Goal: Task Accomplishment & Management: Complete application form

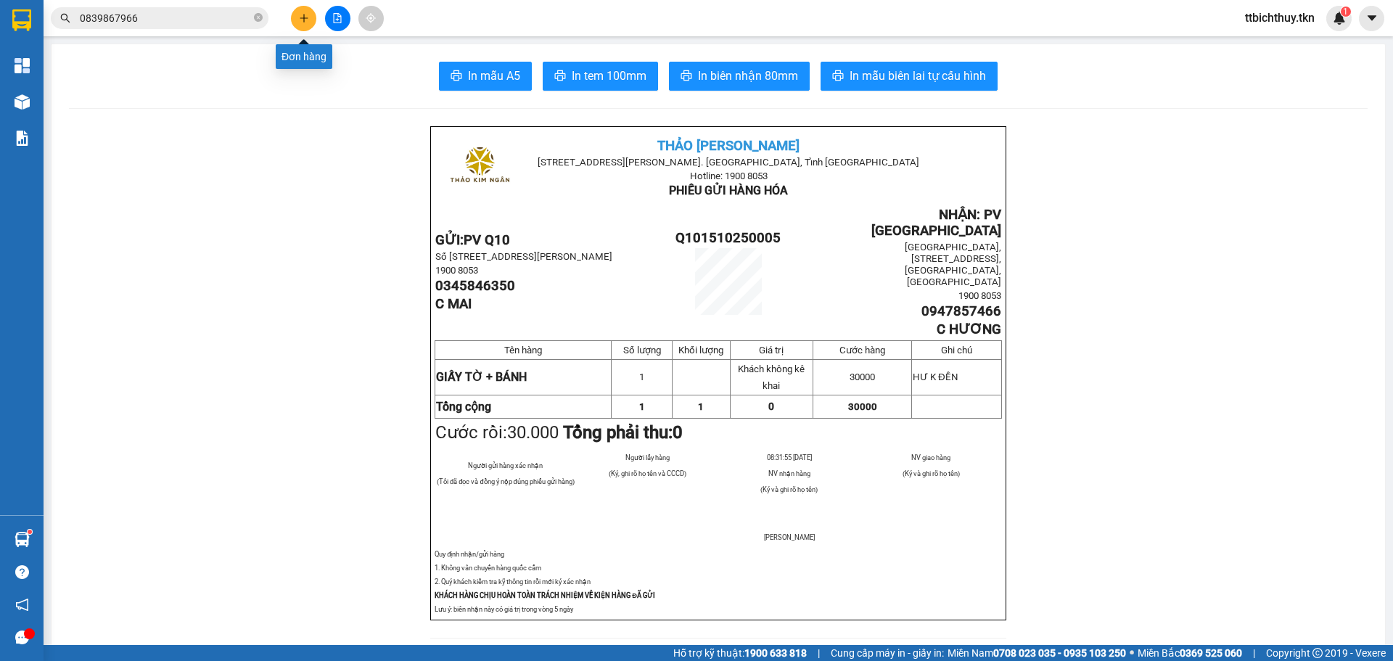
click at [304, 9] on button at bounding box center [303, 18] width 25 height 25
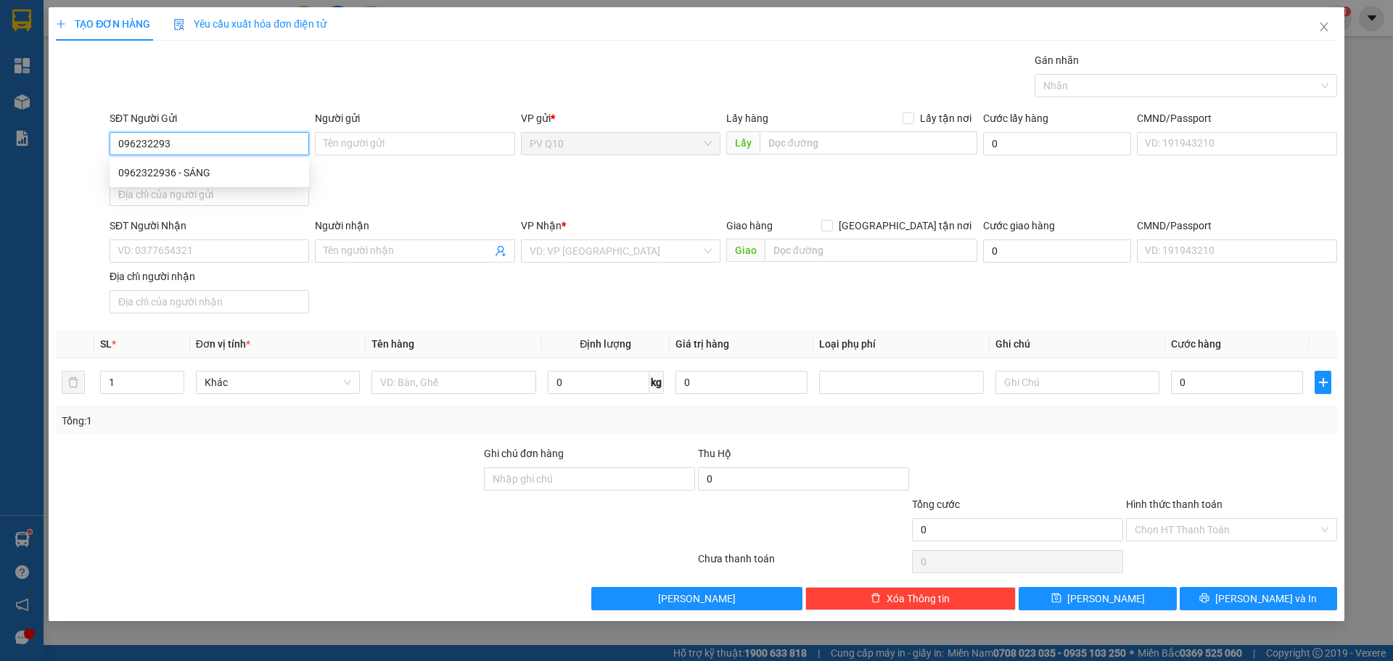
type input "0962322936"
click at [151, 170] on div "0962322936 - SÁNG" at bounding box center [209, 173] width 182 height 16
type input "SÁNG"
type input "0825405234"
type input "VY"
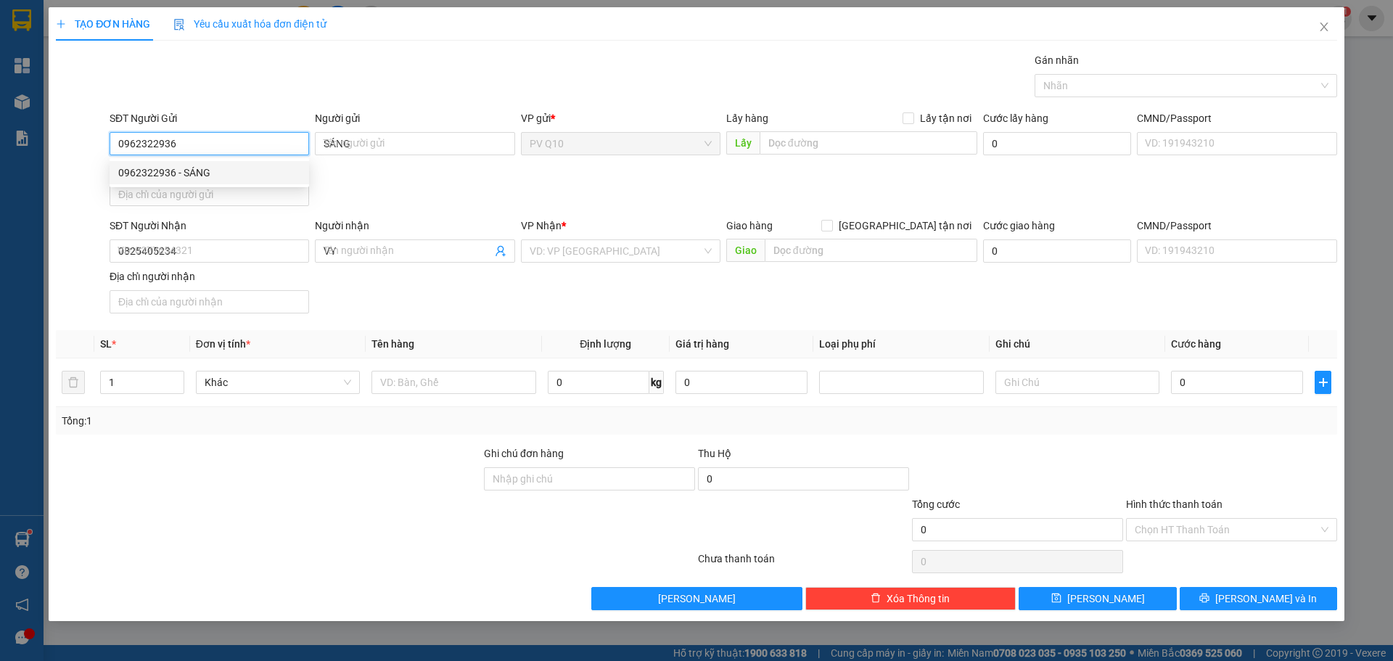
type input "30.000"
type input "0962322936"
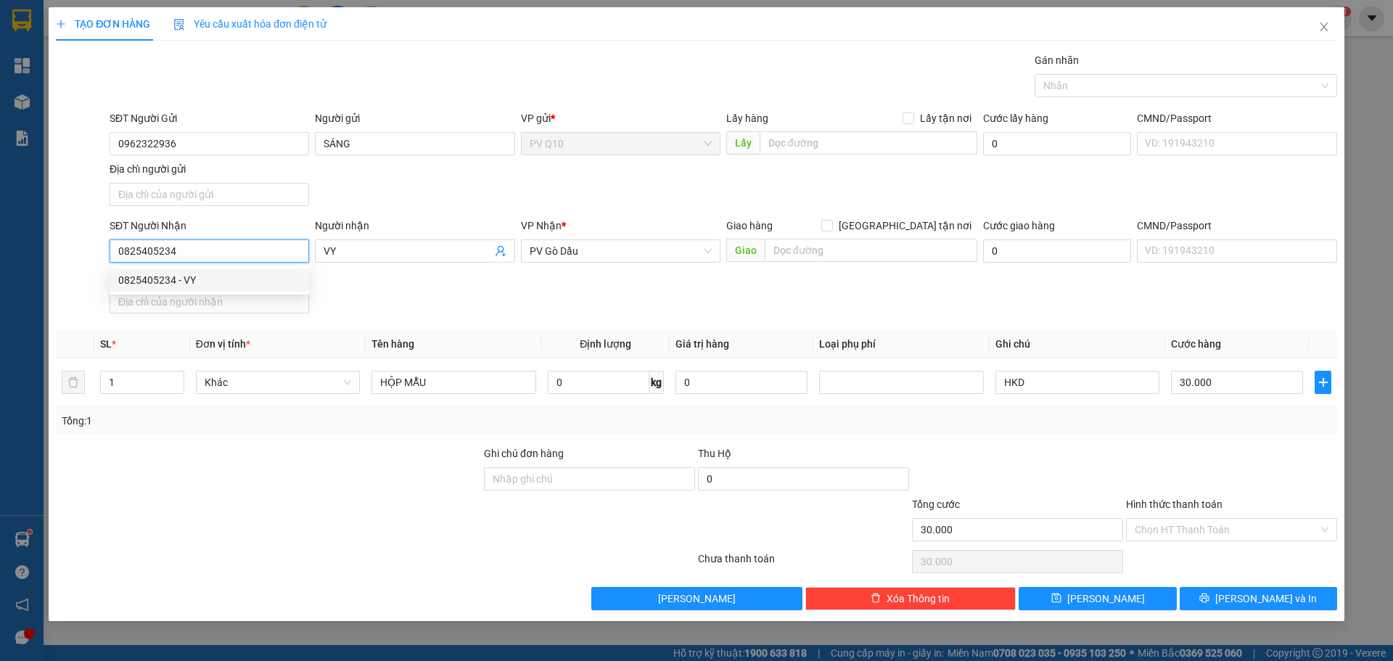
drag, startPoint x: 228, startPoint y: 255, endPoint x: 0, endPoint y: 246, distance: 228.0
click at [0, 246] on div "TẠO ĐƠN HÀNG Yêu cầu xuất hóa đơn điện tử Transit Pickup Surcharge Ids Transit …" at bounding box center [696, 330] width 1393 height 661
click at [157, 530] on div at bounding box center [268, 521] width 428 height 51
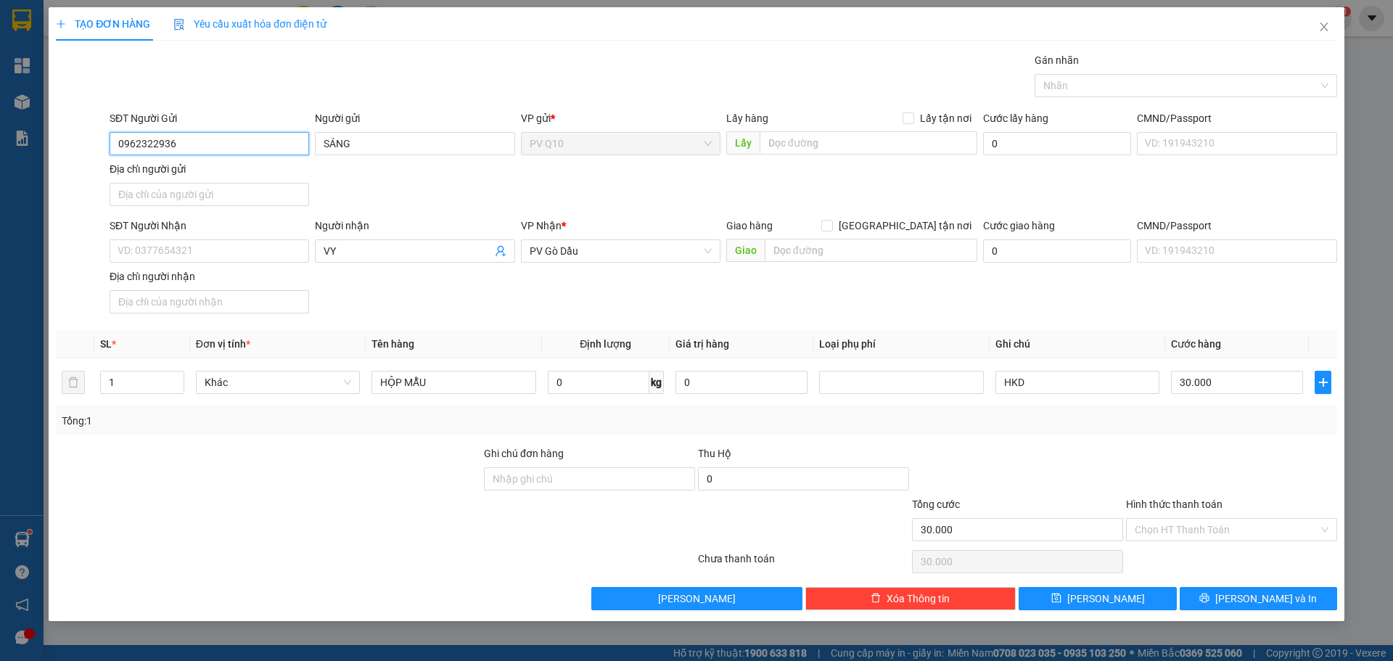
drag, startPoint x: 192, startPoint y: 149, endPoint x: 15, endPoint y: 155, distance: 176.4
click at [15, 155] on div "TẠO ĐƠN HÀNG Yêu cầu xuất hóa đơn điện tử Transit Pickup Surcharge Ids Transit …" at bounding box center [696, 330] width 1393 height 661
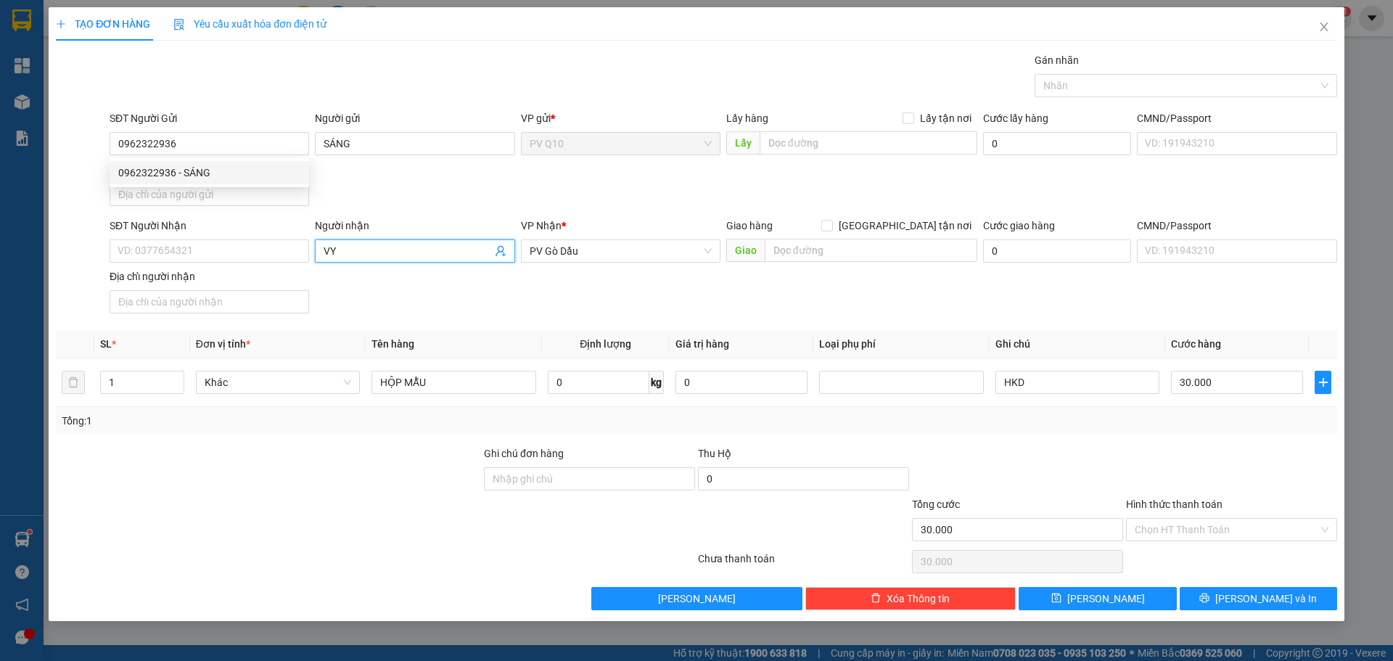
drag, startPoint x: 318, startPoint y: 244, endPoint x: 358, endPoint y: 244, distance: 39.9
click at [358, 244] on span "VY" at bounding box center [415, 250] width 200 height 23
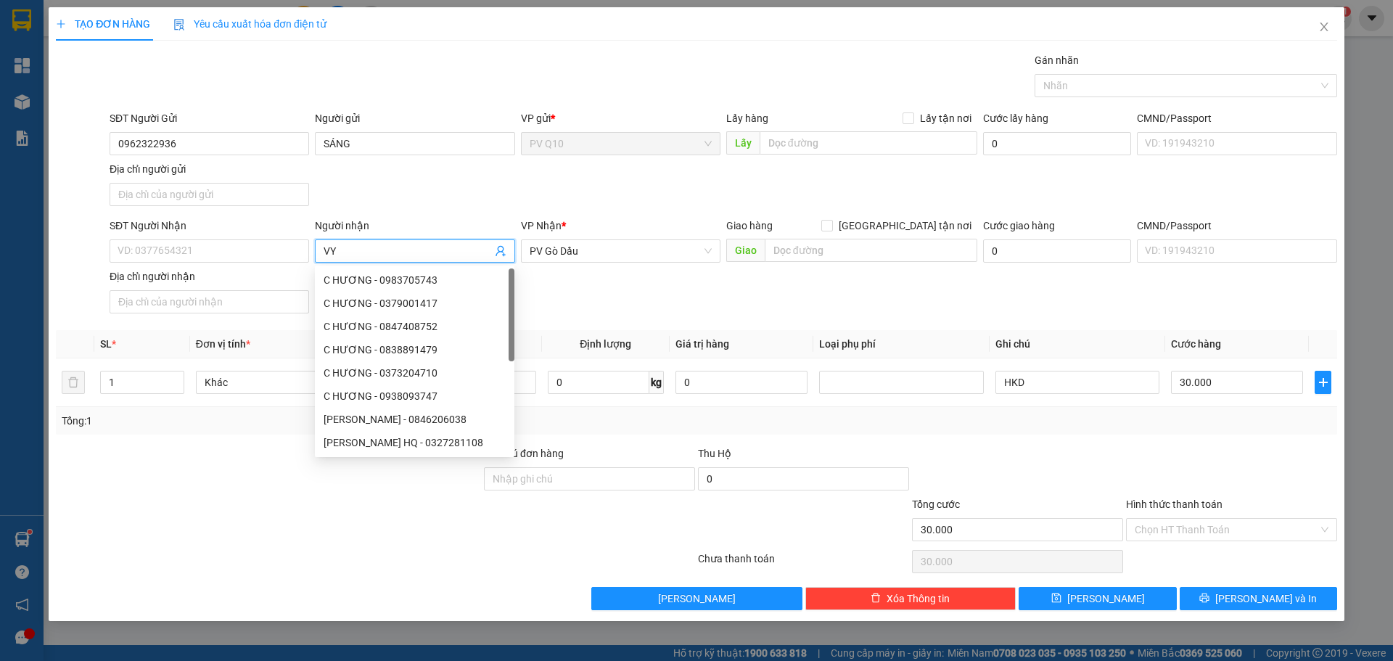
type input "V"
drag, startPoint x: 635, startPoint y: 250, endPoint x: 432, endPoint y: 267, distance: 203.9
click at [432, 267] on body "Kết quả tìm kiếm ( 15 ) Bộ lọc Mã ĐH Trạng thái Món hàng Thu hộ Tổng cước Chưa …" at bounding box center [696, 330] width 1393 height 661
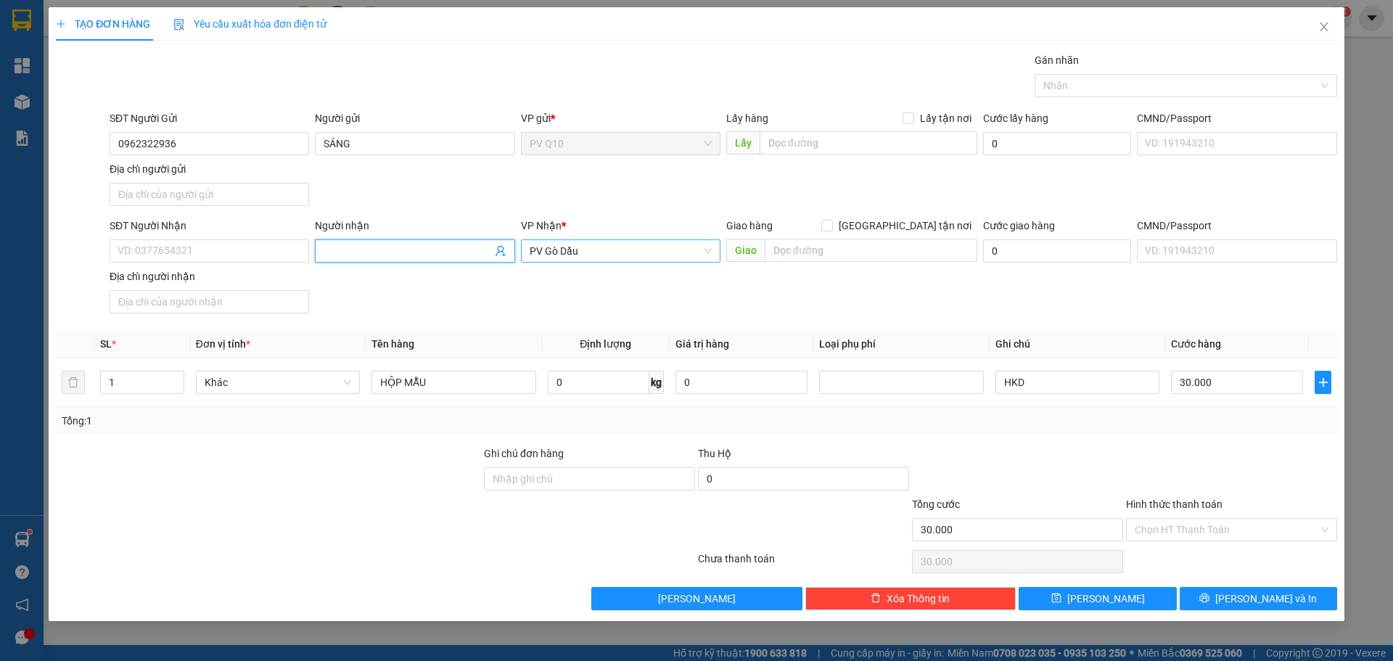
click at [614, 256] on span "PV Gò Dầu" at bounding box center [621, 251] width 182 height 22
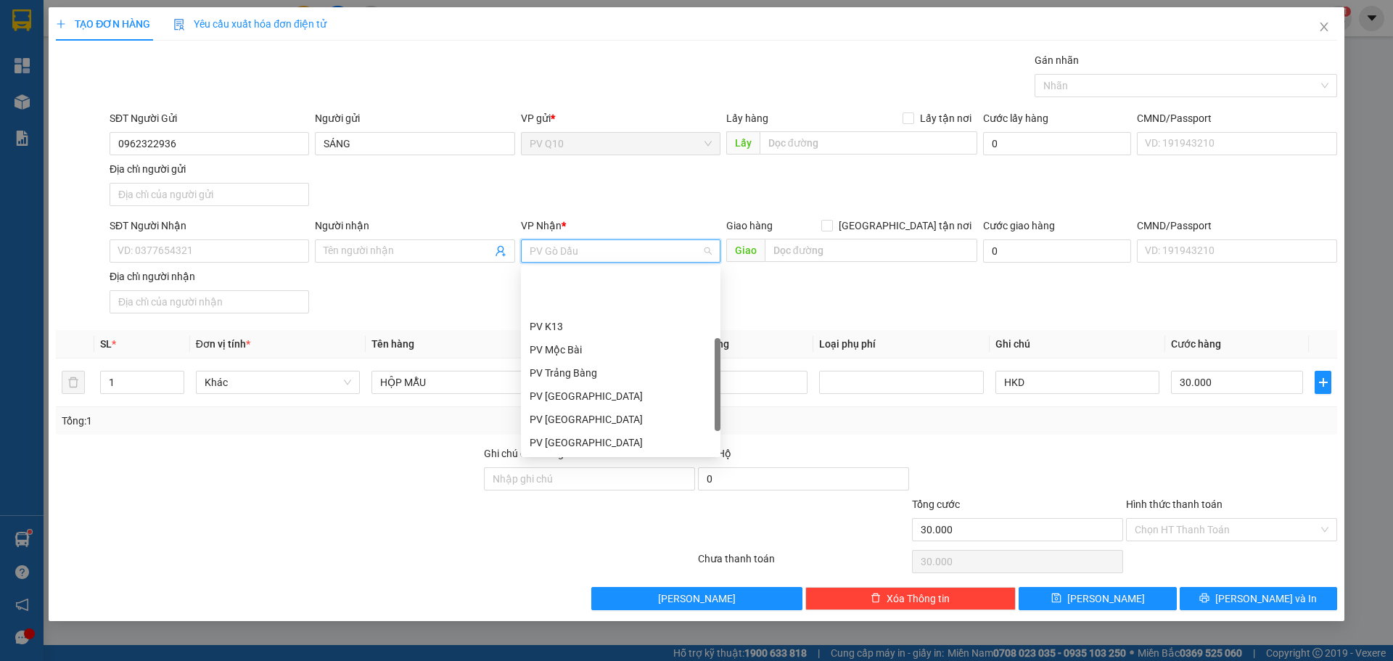
scroll to position [70, 0]
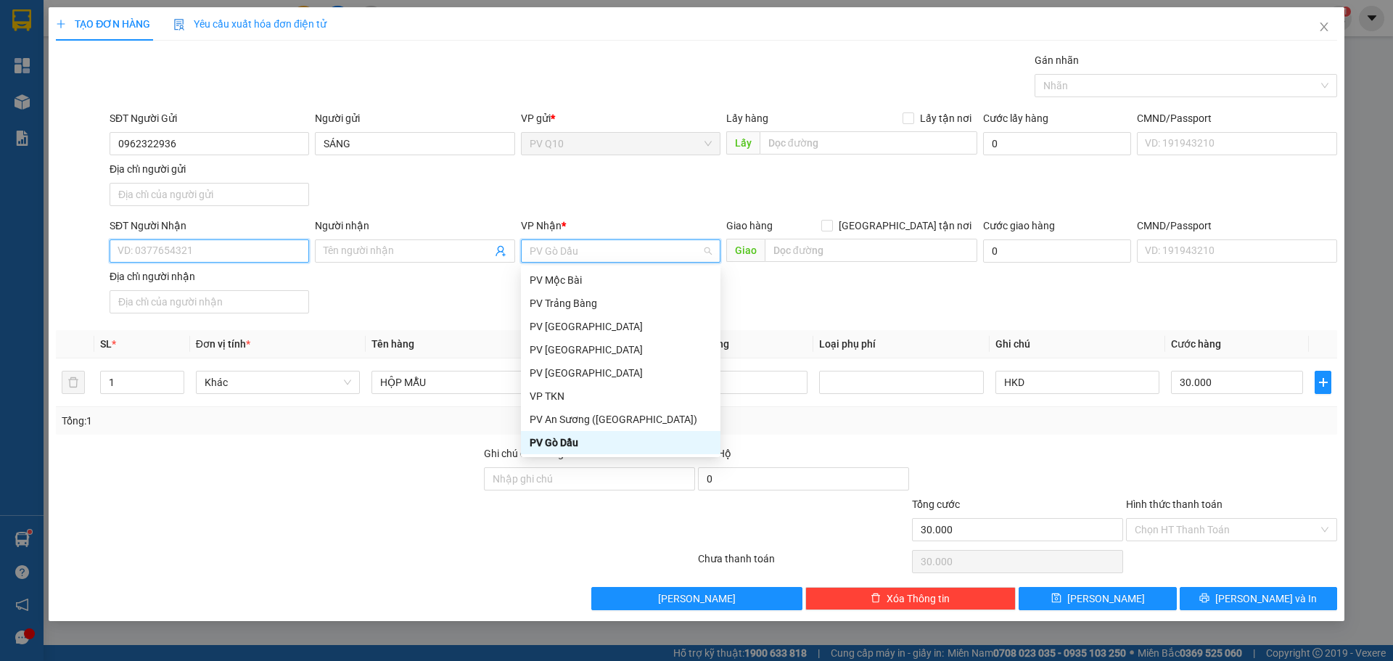
click at [127, 250] on input "SĐT Người Nhận" at bounding box center [210, 250] width 200 height 23
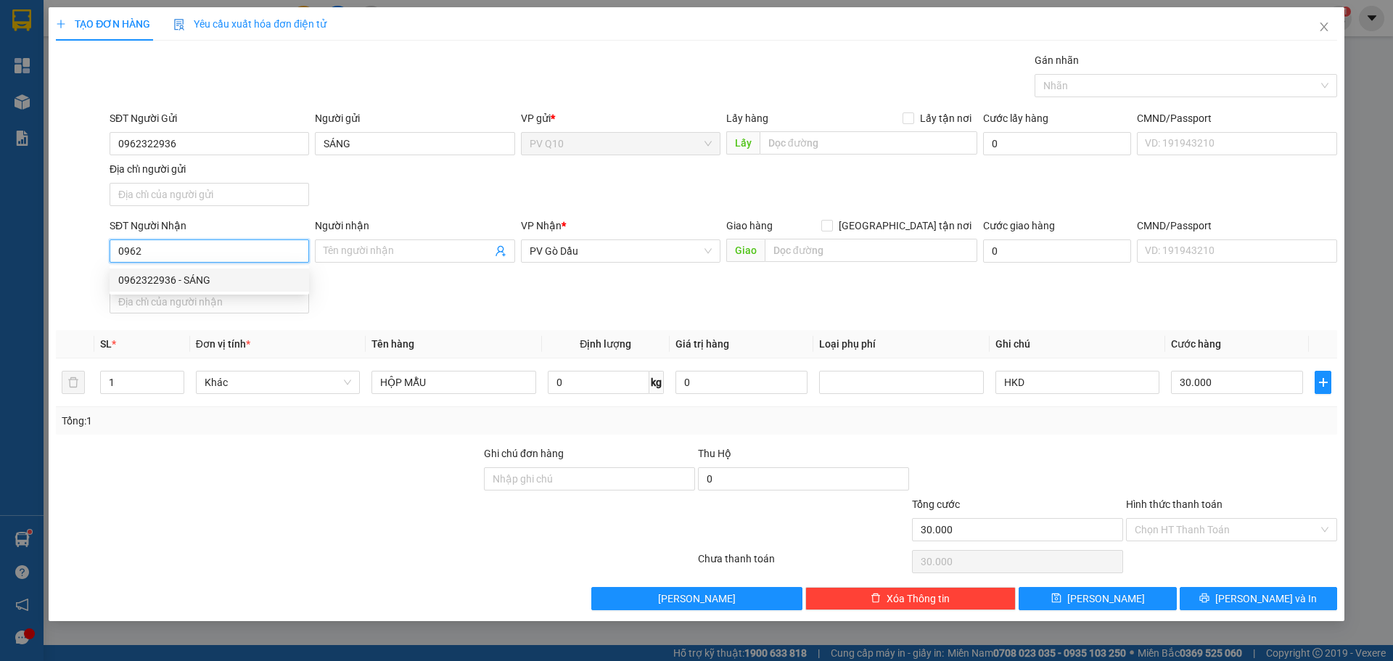
click at [221, 287] on div "0962322936 - SÁNG" at bounding box center [209, 280] width 182 height 16
type input "0962322936"
type input "SÁNG"
type input "0962322936"
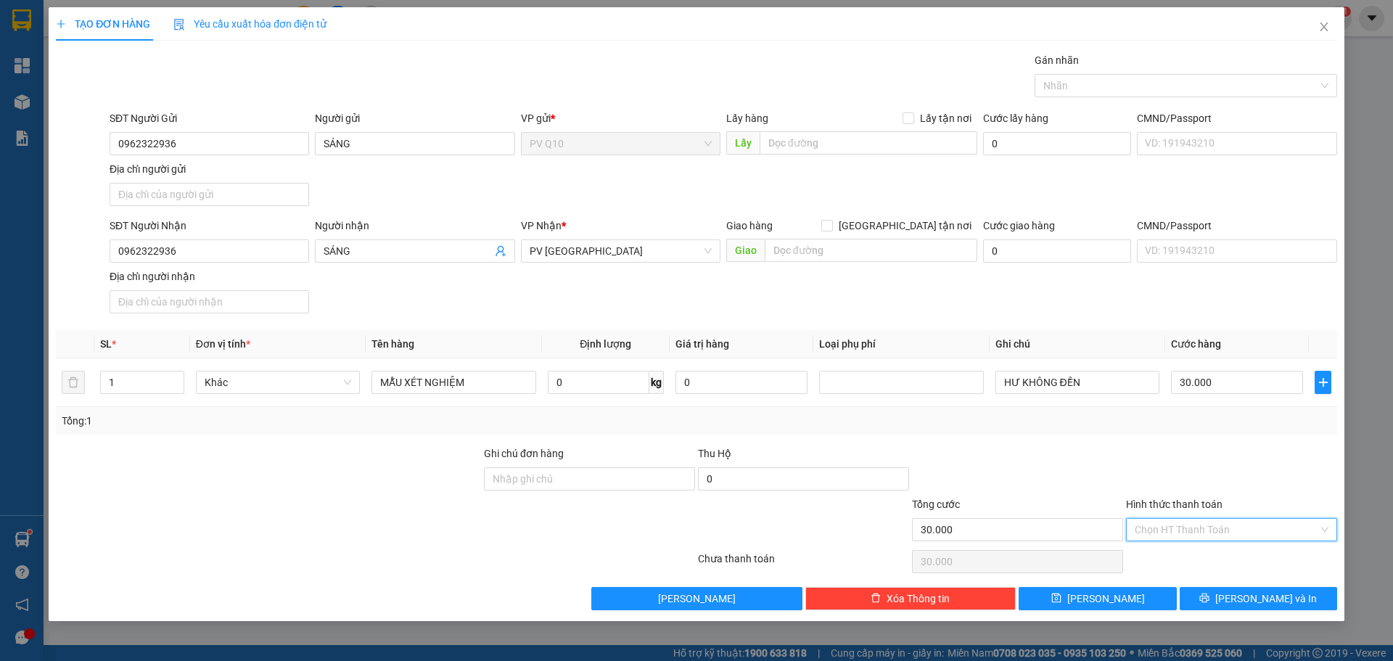
click at [1172, 524] on input "Hình thức thanh toán" at bounding box center [1227, 530] width 184 height 22
click at [1142, 564] on div "Tại văn phòng" at bounding box center [1232, 559] width 194 height 16
type input "0"
click at [1223, 607] on button "[PERSON_NAME] và In" at bounding box center [1258, 598] width 157 height 23
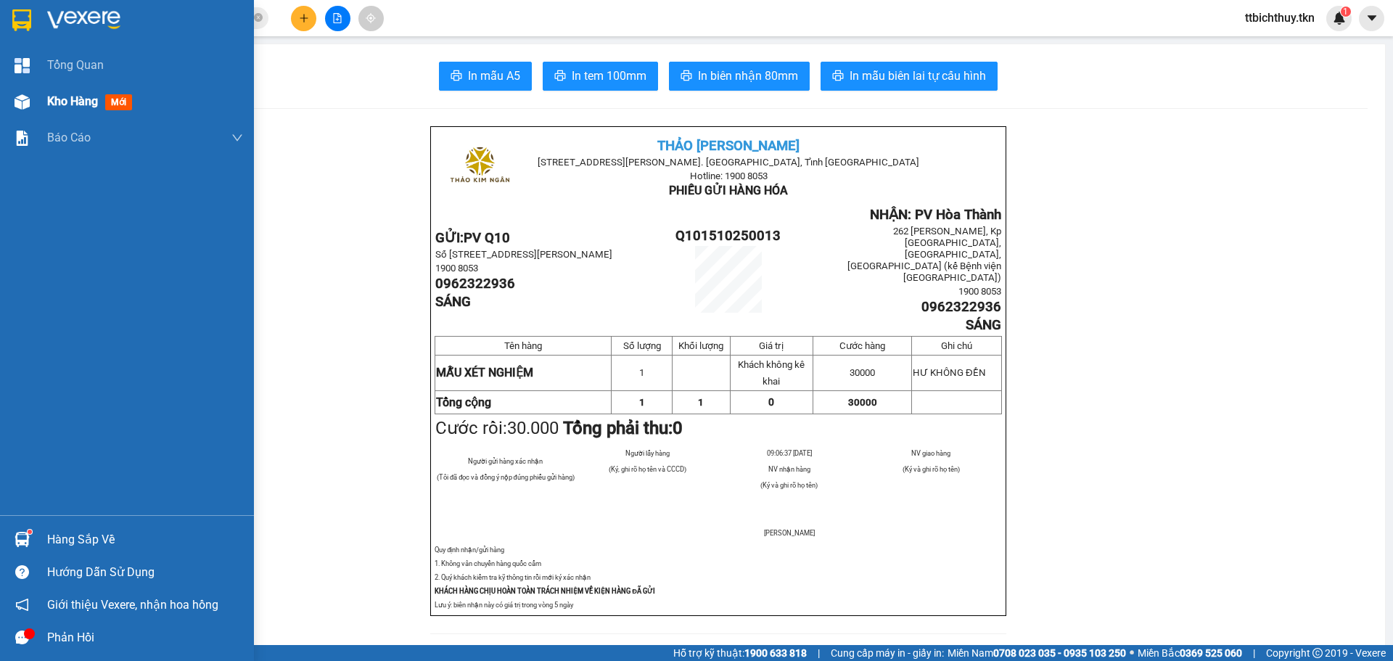
click at [30, 104] on div at bounding box center [21, 101] width 25 height 25
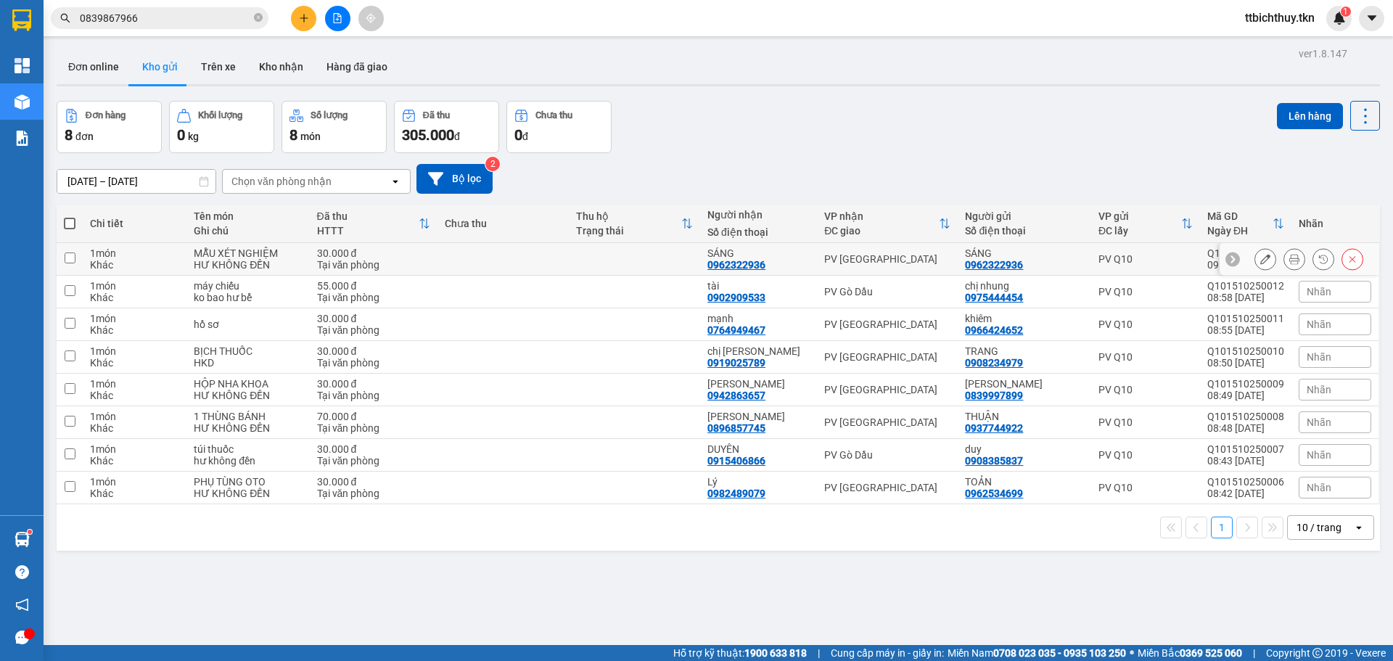
click at [1260, 258] on icon at bounding box center [1265, 259] width 10 height 10
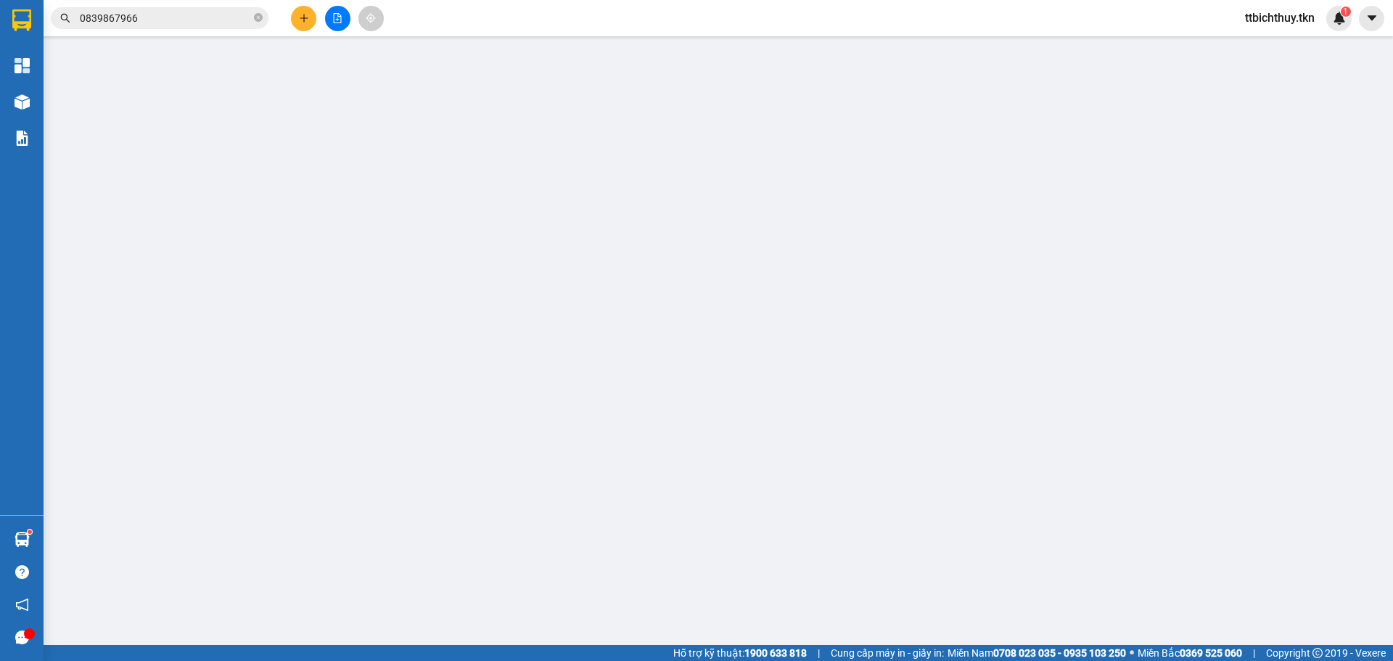
type input "0962322936"
type input "SÁNG"
type input "0962322936"
type input "SÁNG"
type input "30.000"
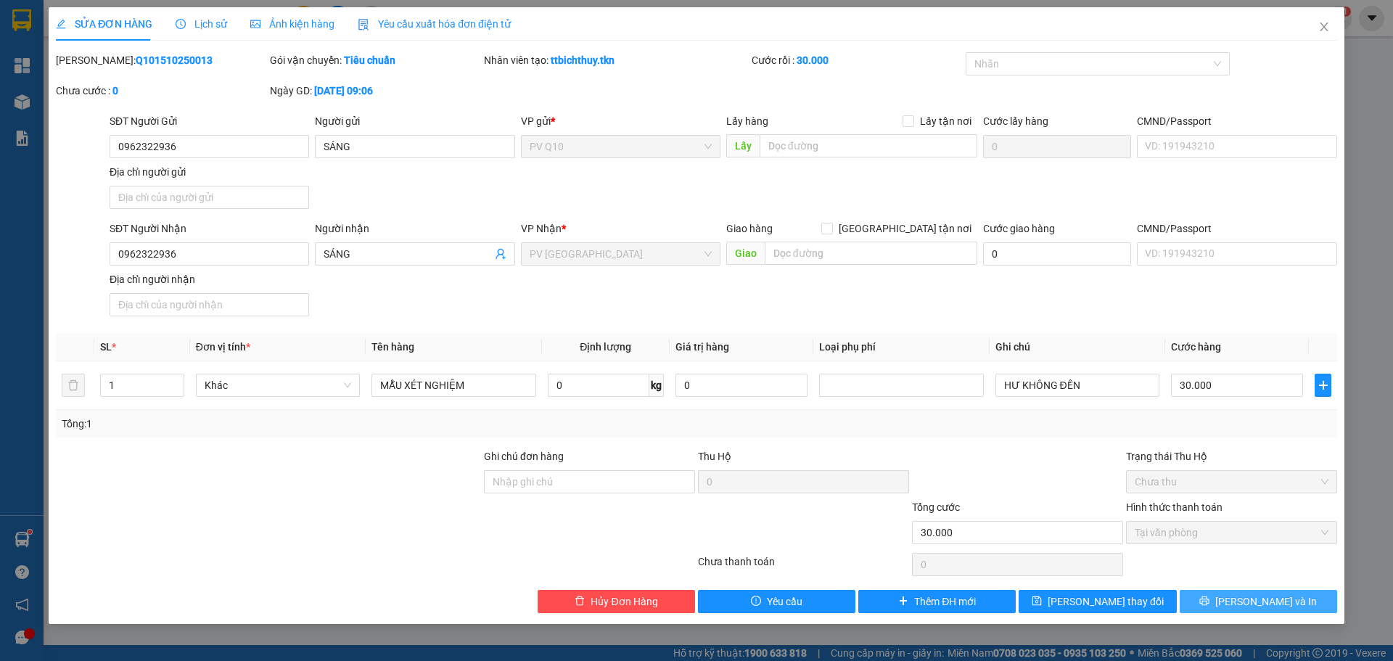
click at [1250, 603] on span "[PERSON_NAME] và In" at bounding box center [1266, 601] width 102 height 16
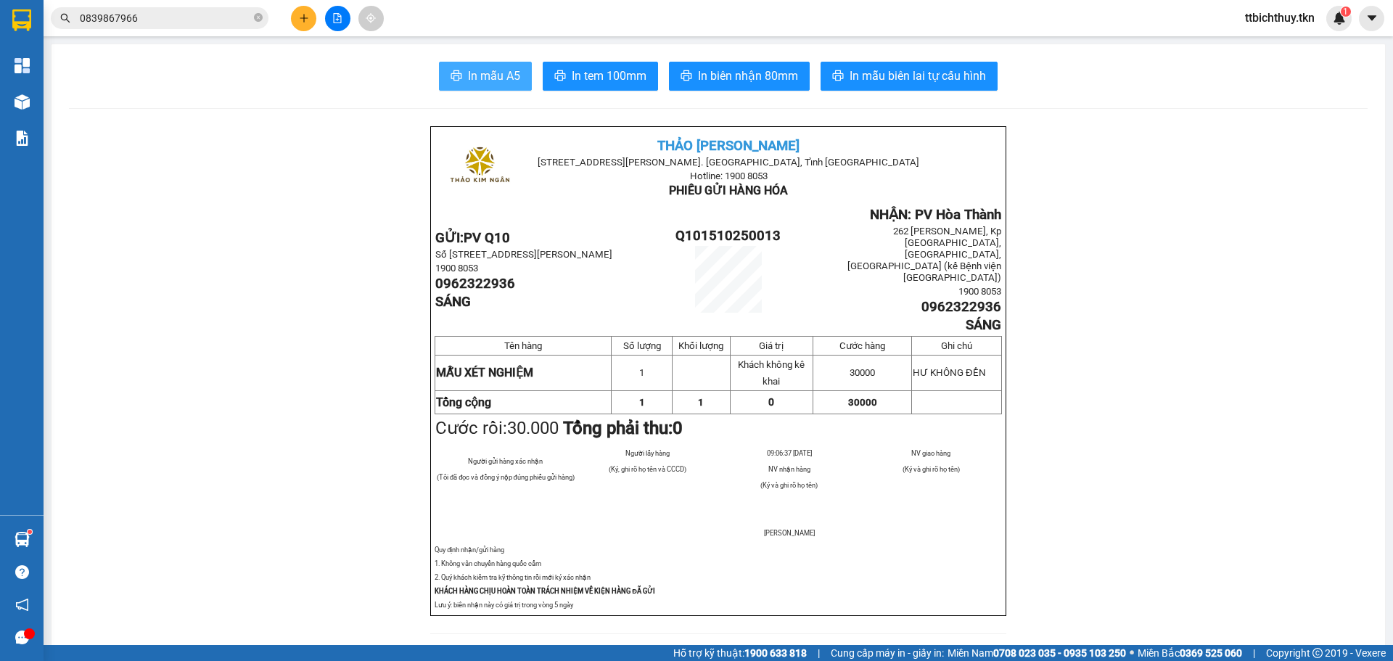
click at [494, 70] on span "In mẫu A5" at bounding box center [494, 76] width 52 height 18
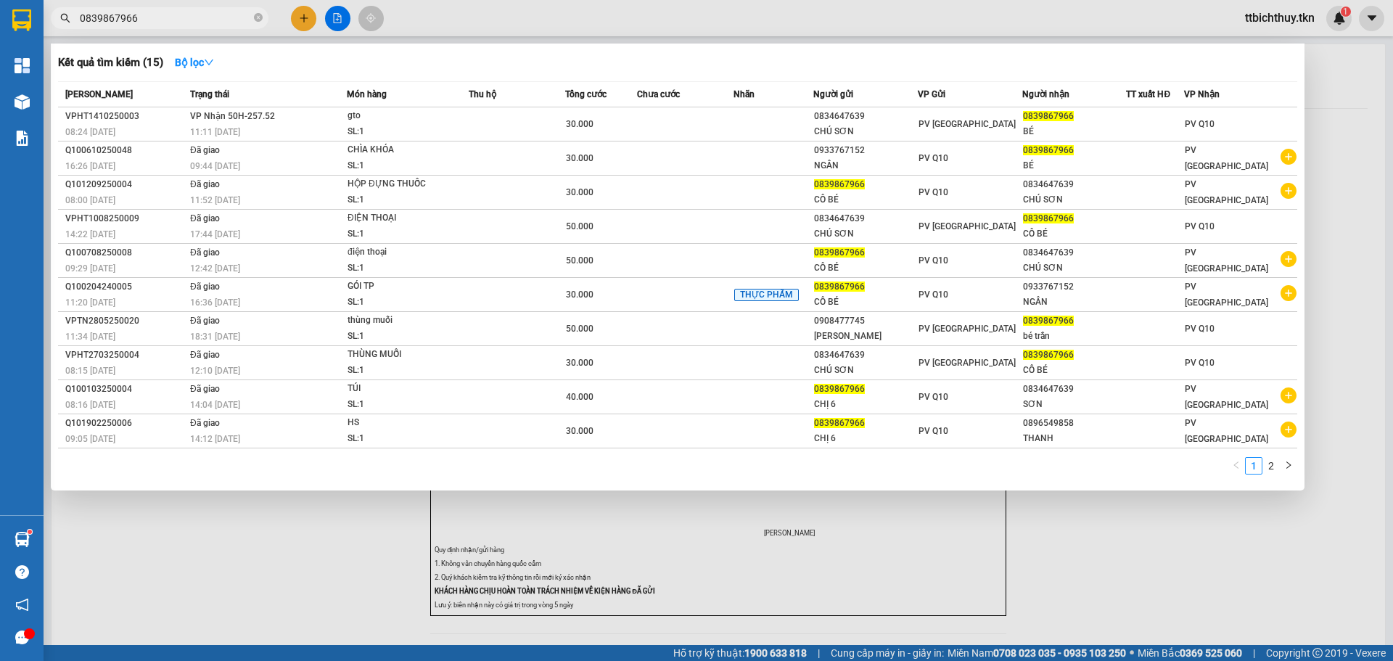
click at [226, 11] on input "0839867966" at bounding box center [165, 18] width 171 height 16
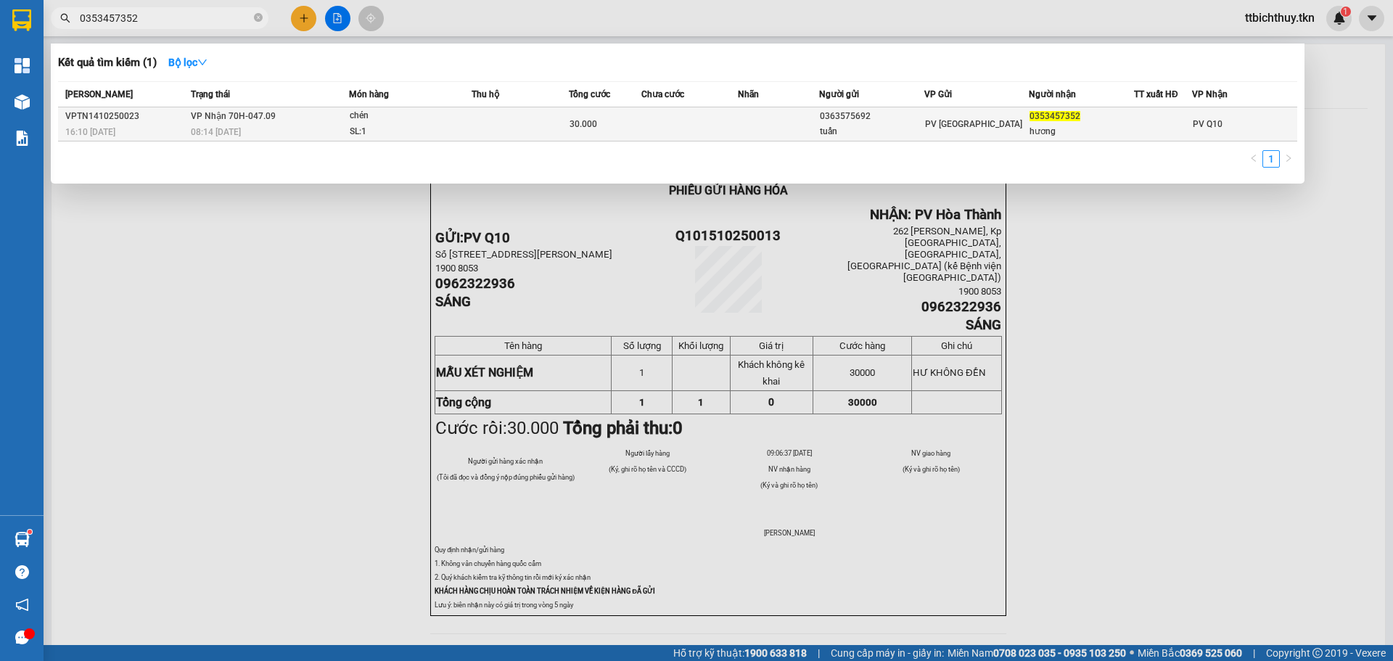
type input "0353457352"
click at [871, 123] on div "0363575692" at bounding box center [872, 116] width 104 height 15
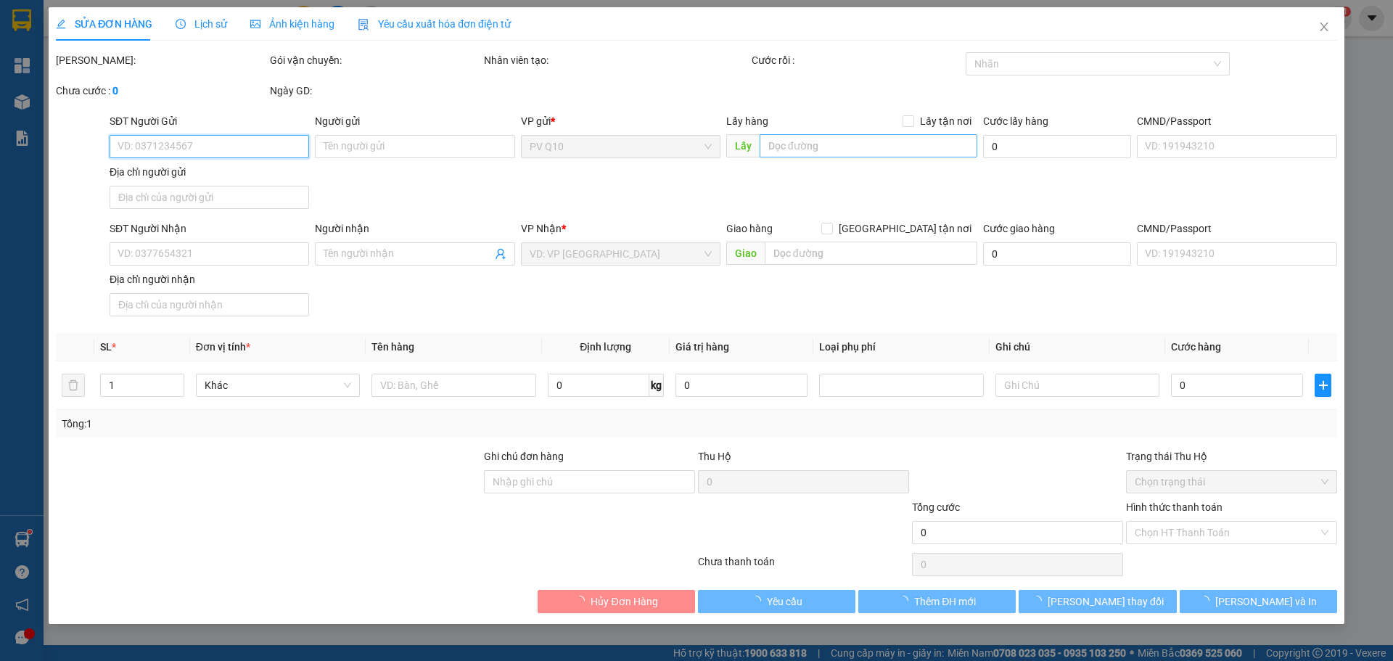
type input "0363575692"
type input "tuấn"
type input "0353457352"
type input "hương"
type input "30.000"
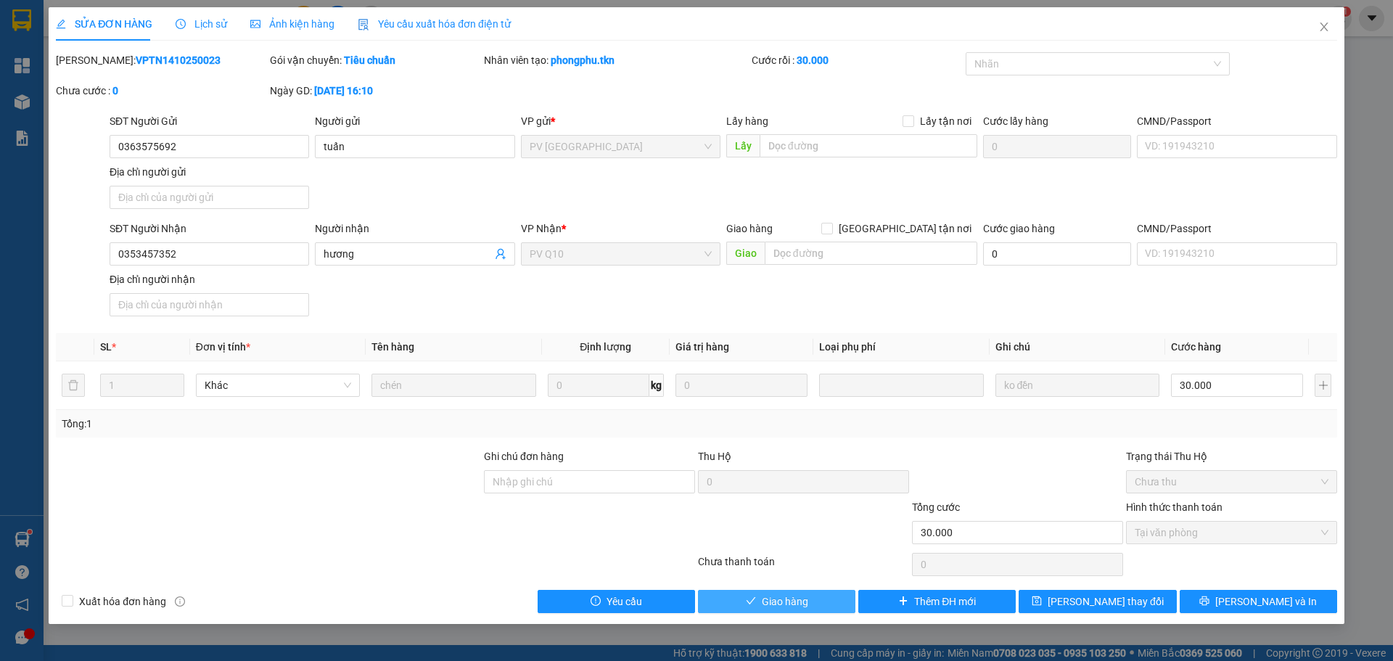
click at [785, 604] on span "Giao hàng" at bounding box center [785, 601] width 46 height 16
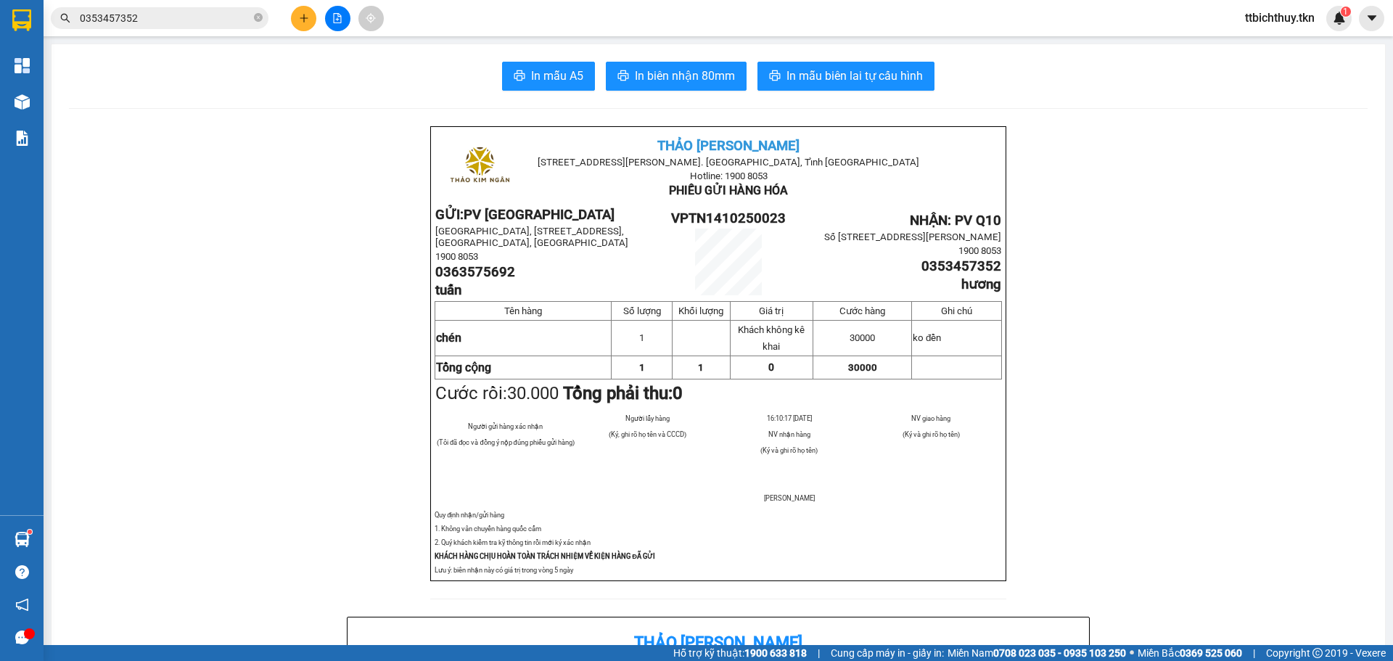
click at [317, 18] on div at bounding box center [337, 18] width 109 height 25
click at [309, 18] on button at bounding box center [303, 18] width 25 height 25
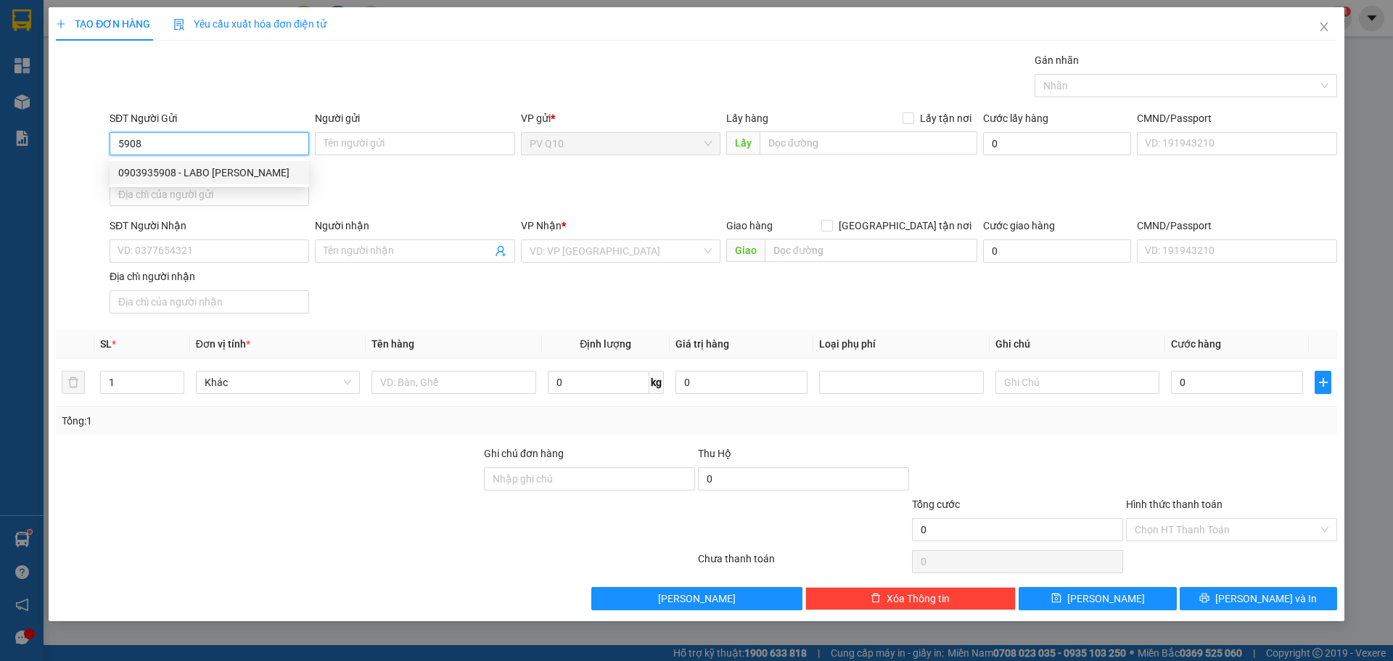
click at [177, 169] on div "0903935908 - LABO [PERSON_NAME]" at bounding box center [209, 173] width 182 height 16
type input "0903935908"
type input "LABO [PERSON_NAME]"
type input "0913700963"
type input "NHIỀU"
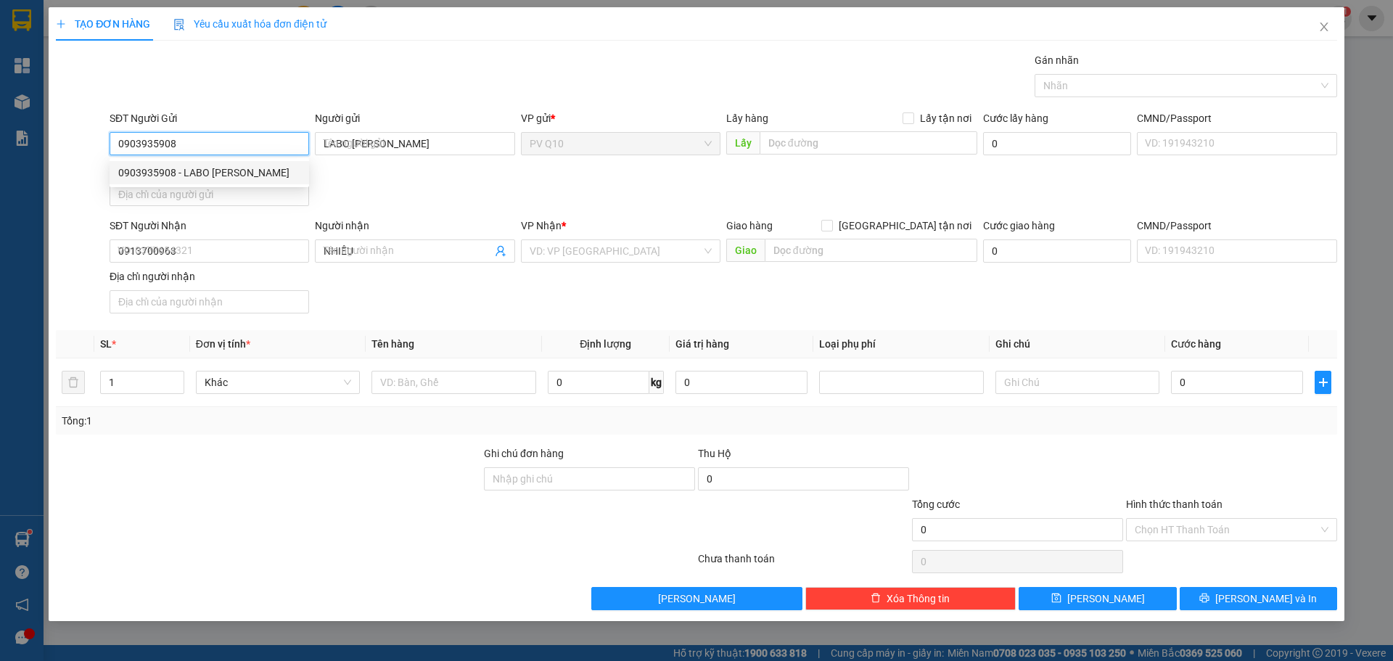
type input "30.000"
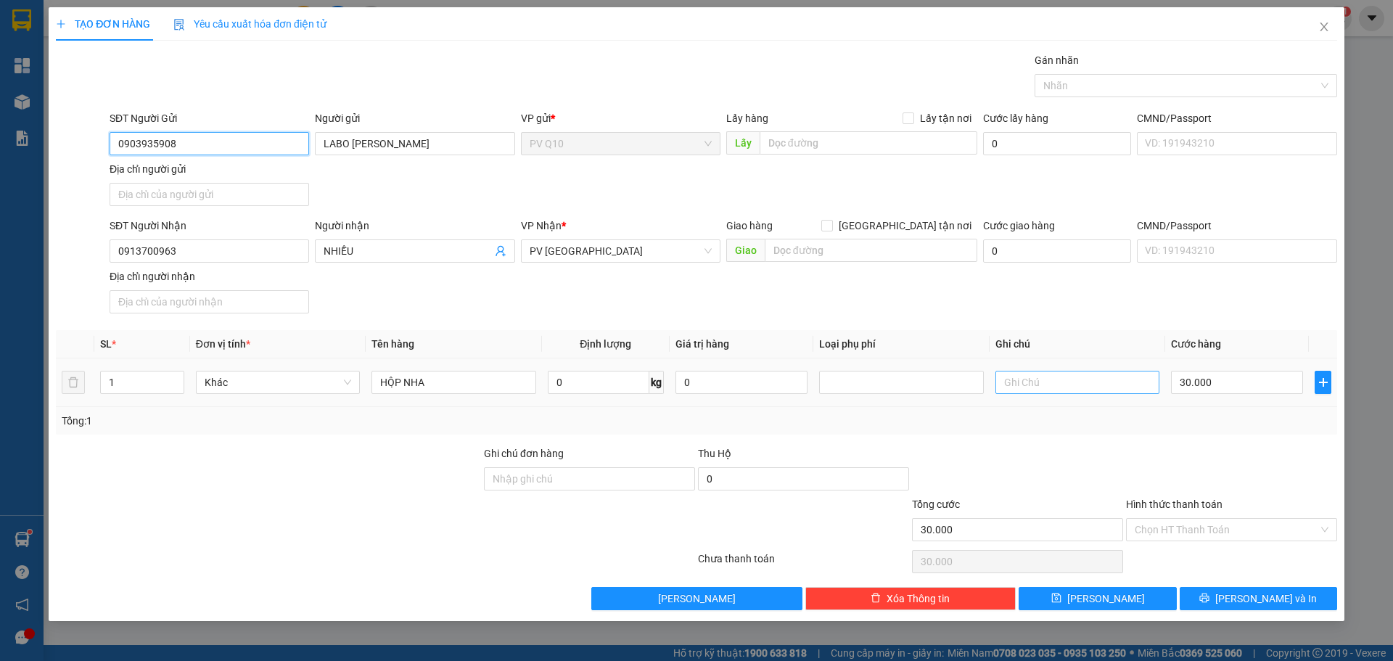
type input "0903935908"
click at [1063, 386] on input "text" at bounding box center [1077, 382] width 164 height 23
type input "HƯ K ĐỀN"
drag, startPoint x: 1182, startPoint y: 517, endPoint x: 1182, endPoint y: 535, distance: 18.9
click at [1182, 522] on div "Hình thức thanh toán Chọn HT Thanh Toán" at bounding box center [1231, 521] width 211 height 51
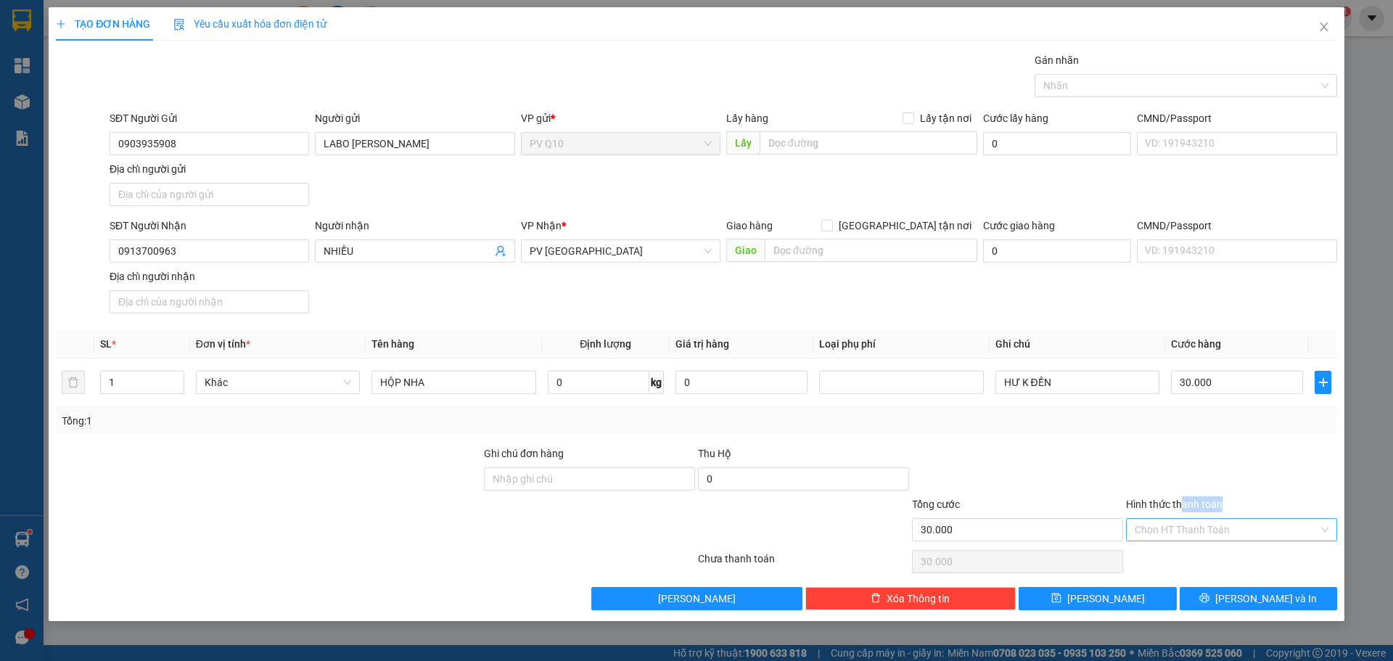
click at [1182, 538] on input "Hình thức thanh toán" at bounding box center [1227, 530] width 184 height 22
click at [1179, 559] on div "Tại văn phòng" at bounding box center [1232, 559] width 194 height 16
type input "0"
click at [1208, 607] on button "[PERSON_NAME] và In" at bounding box center [1258, 598] width 157 height 23
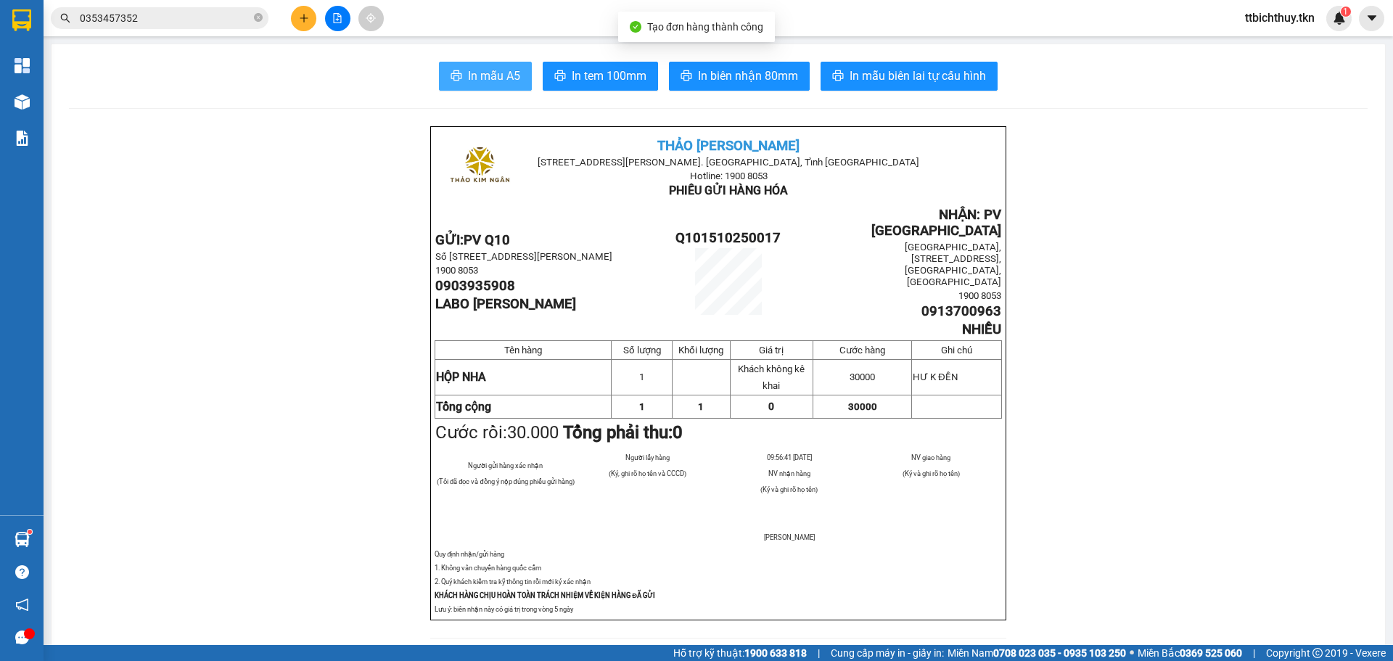
click at [501, 84] on span "In mẫu A5" at bounding box center [494, 76] width 52 height 18
click at [218, 16] on input "0353457352" at bounding box center [165, 18] width 171 height 16
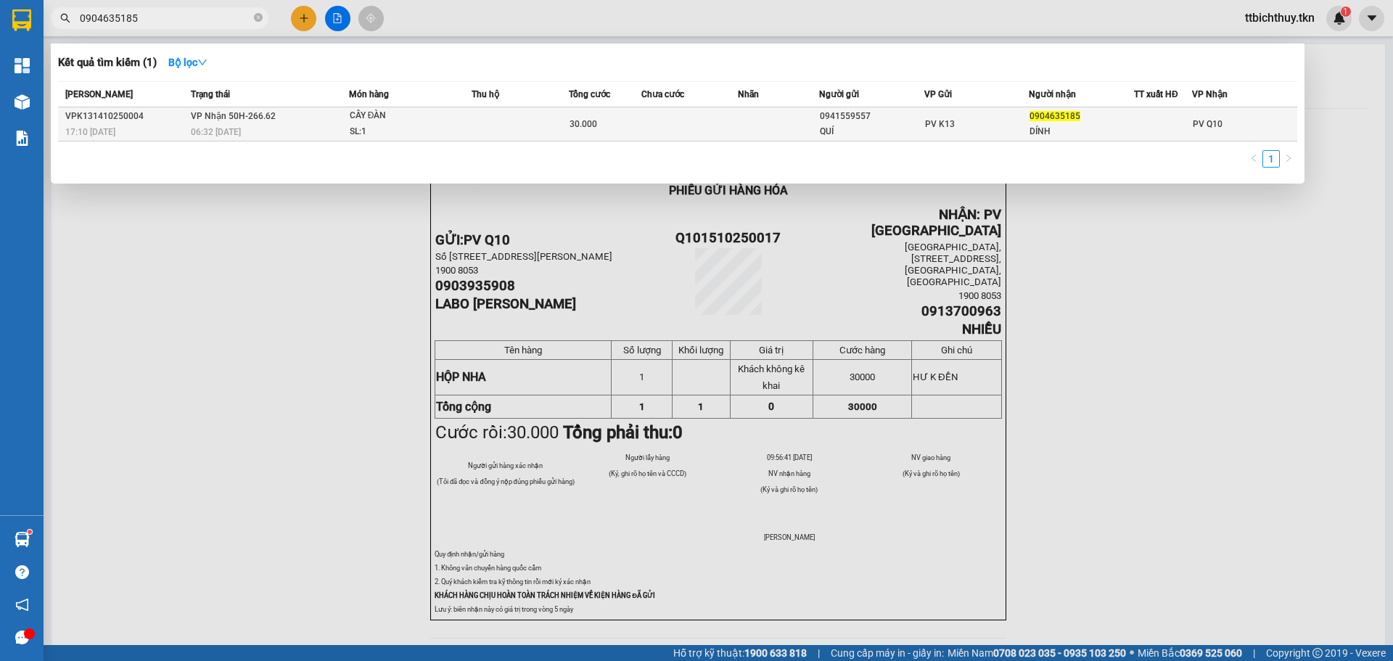
type input "0904635185"
click at [982, 112] on td "PV K13" at bounding box center [976, 124] width 105 height 34
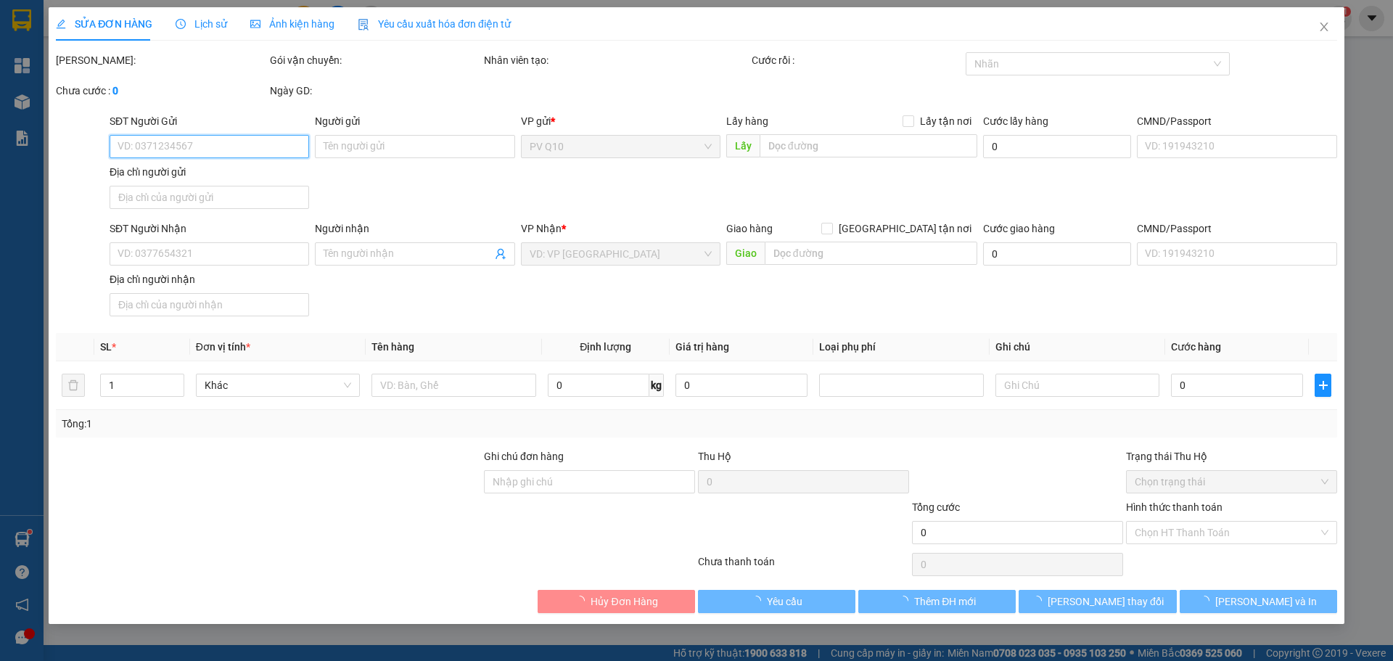
type input "0941559557"
type input "QUÍ"
type input "0904635185"
type input "DÍNH"
type input "30.000"
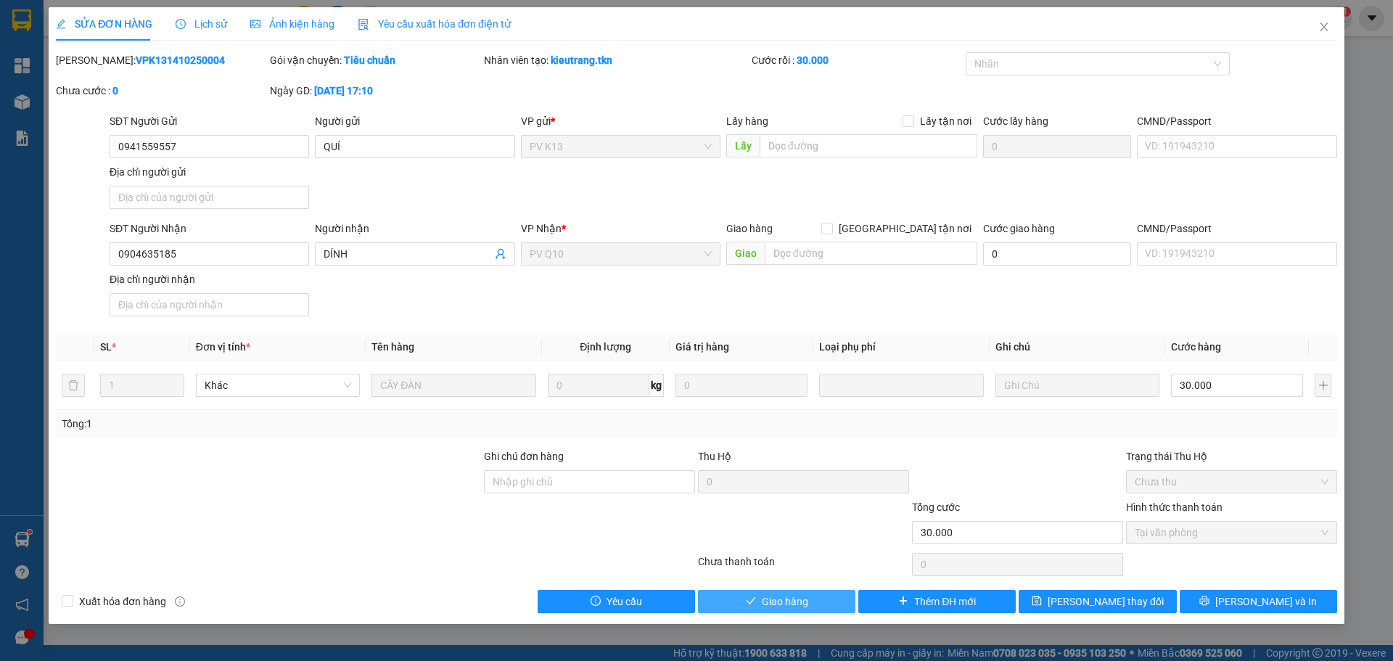
drag, startPoint x: 755, startPoint y: 607, endPoint x: 752, endPoint y: 584, distance: 22.7
click at [754, 605] on span "check" at bounding box center [751, 602] width 10 height 12
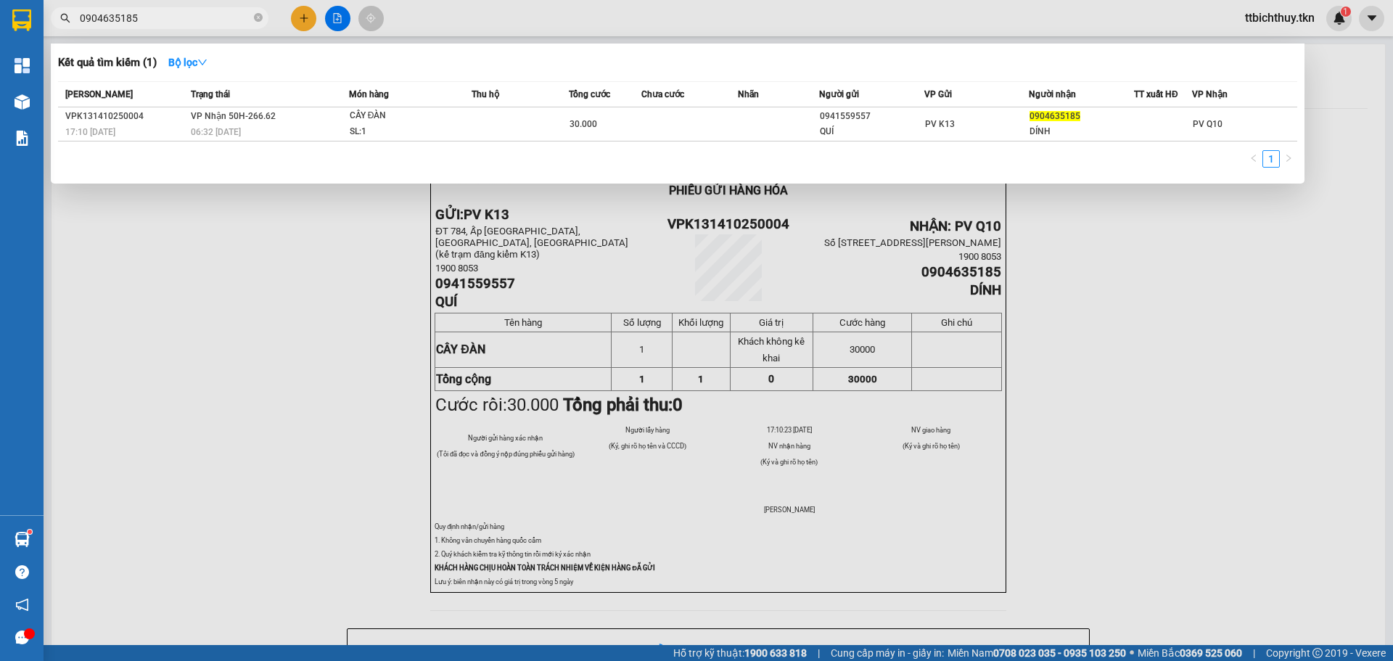
click at [157, 22] on input "0904635185" at bounding box center [165, 18] width 171 height 16
click at [157, 21] on input "0904635185" at bounding box center [165, 18] width 171 height 16
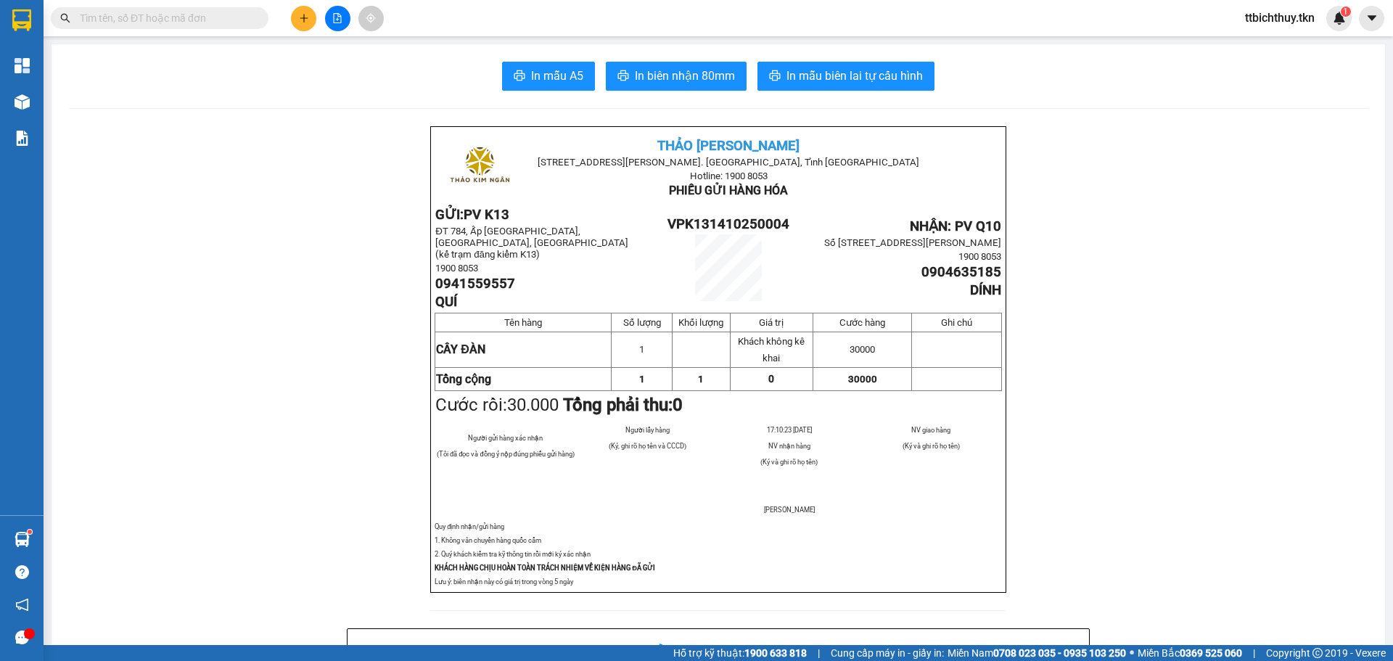
click at [244, 18] on input "text" at bounding box center [165, 18] width 171 height 16
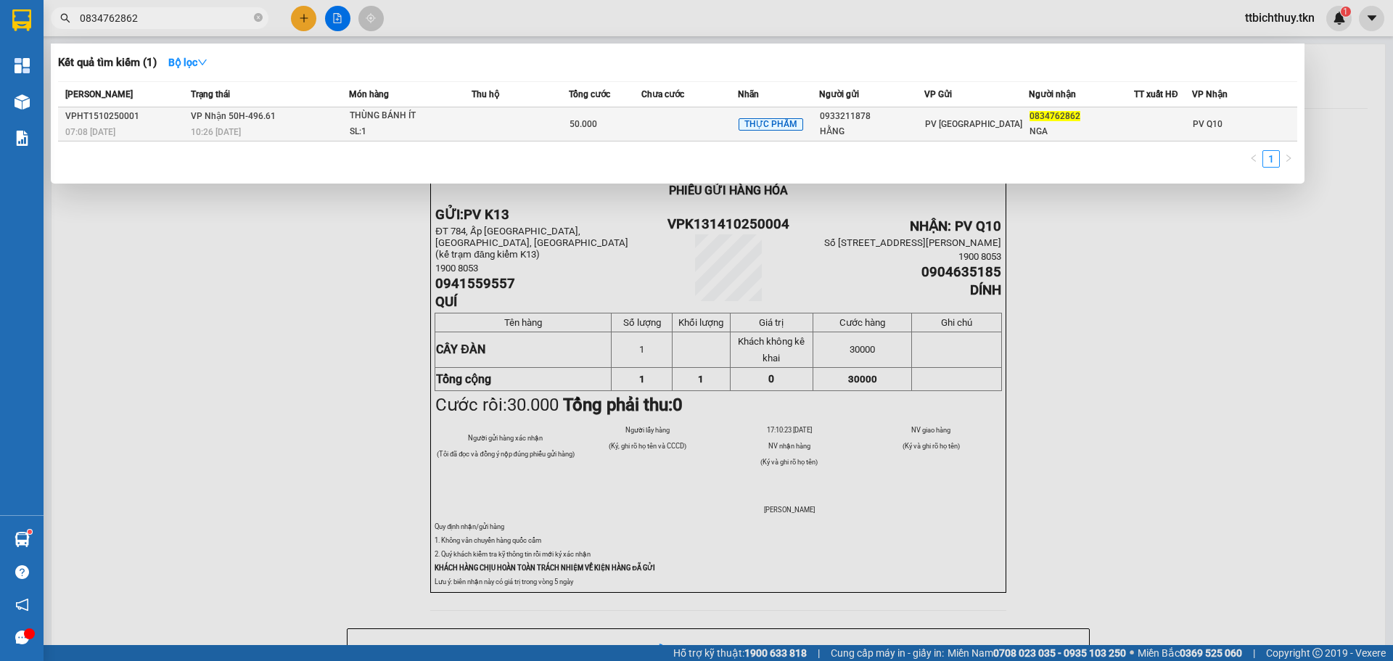
type input "0834762862"
click at [889, 127] on div "HẰNG" at bounding box center [872, 131] width 104 height 15
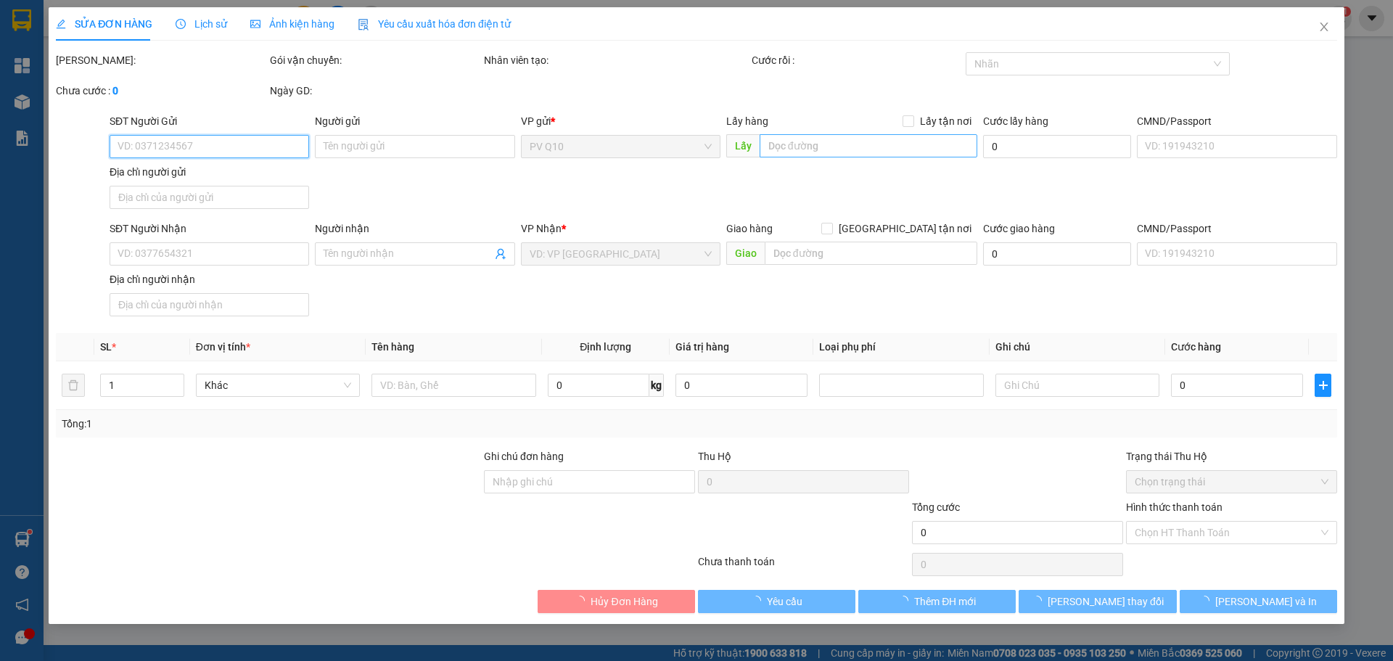
type input "0933211878"
type input "HẰNG"
type input "0834762862"
type input "NGA"
type input "50.000"
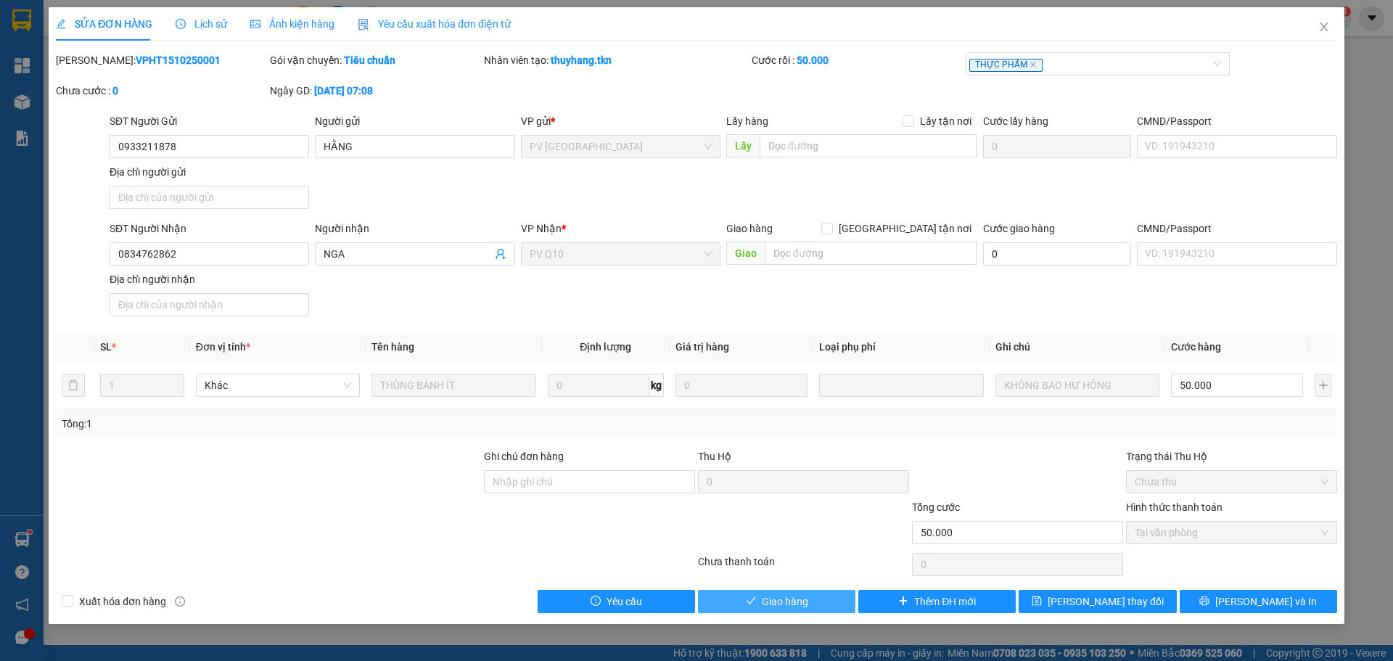
click at [770, 600] on span "Giao hàng" at bounding box center [785, 601] width 46 height 16
